Goal: Check status: Check status

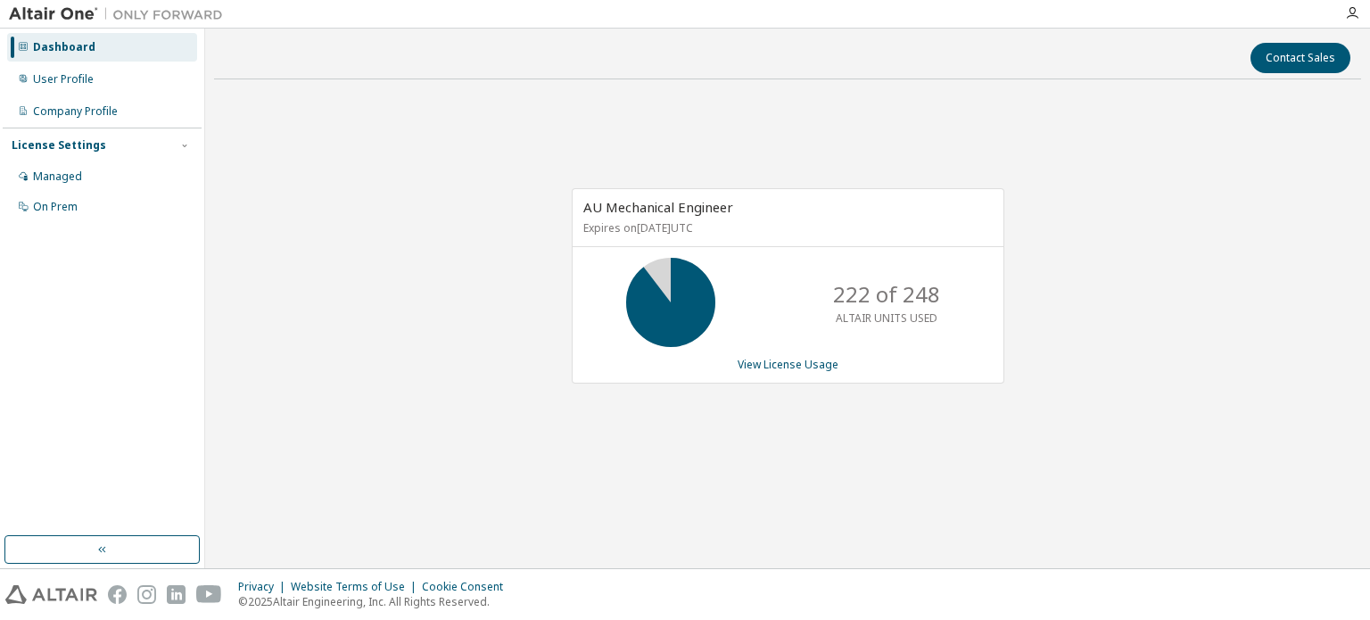
click at [1113, 471] on div "AU Mechanical Engineer Expires on [DATE] UTC 222 of 248 ALTAIR UNITS USED View …" at bounding box center [787, 295] width 1147 height 403
